Goal: Information Seeking & Learning: Learn about a topic

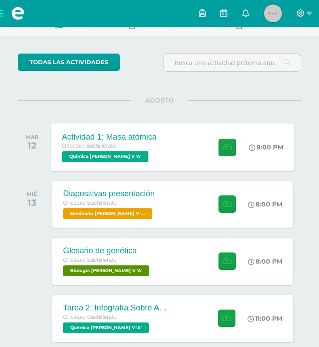
scroll to position [56, 0]
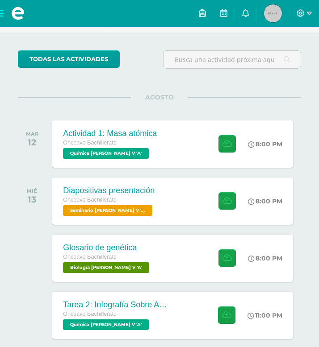
click at [1, 13] on span at bounding box center [18, 13] width 36 height 27
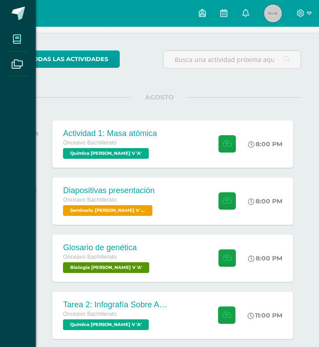
click at [19, 39] on icon at bounding box center [17, 39] width 8 height 9
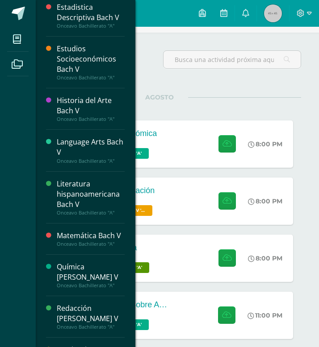
scroll to position [103, 0]
click at [77, 51] on div "Estudios Socioeconómicos Bach V" at bounding box center [91, 58] width 68 height 31
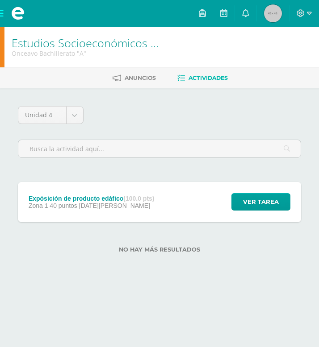
click at [107, 203] on span "[DATE][PERSON_NAME]" at bounding box center [114, 205] width 71 height 7
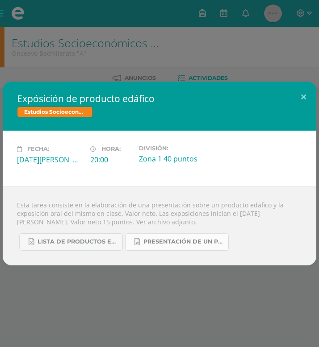
click at [174, 242] on span "PRESENTACIÓN DE UN PRODUCTO EDÁFICO DE [GEOGRAPHIC_DATA] 2023.docx" at bounding box center [183, 241] width 80 height 7
